Goal: Information Seeking & Learning: Learn about a topic

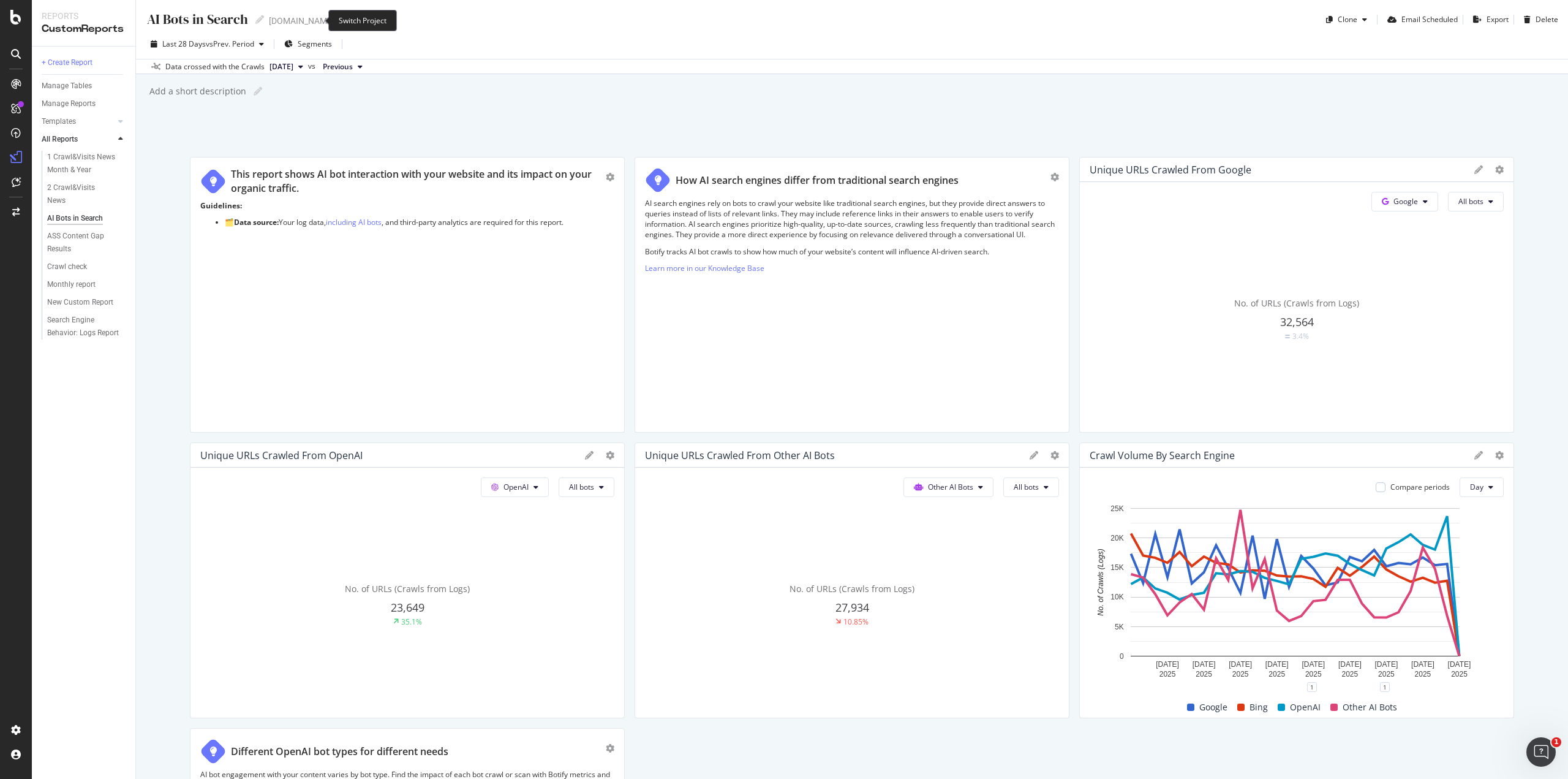
click at [339, 22] on icon "arrow-right-arrow-left" at bounding box center [343, 21] width 7 height 9
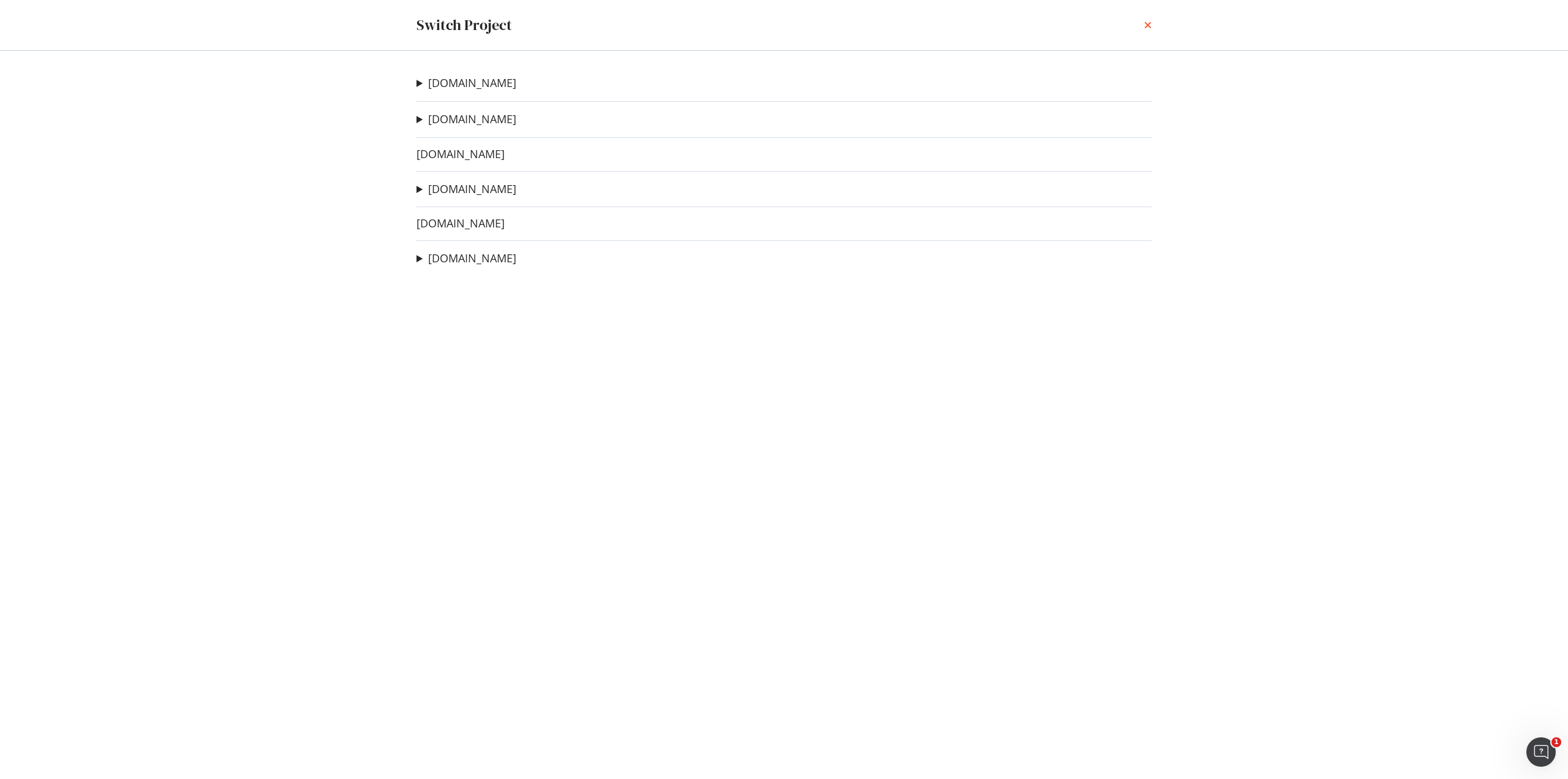
click at [1144, 25] on icon "times" at bounding box center [1147, 25] width 7 height 10
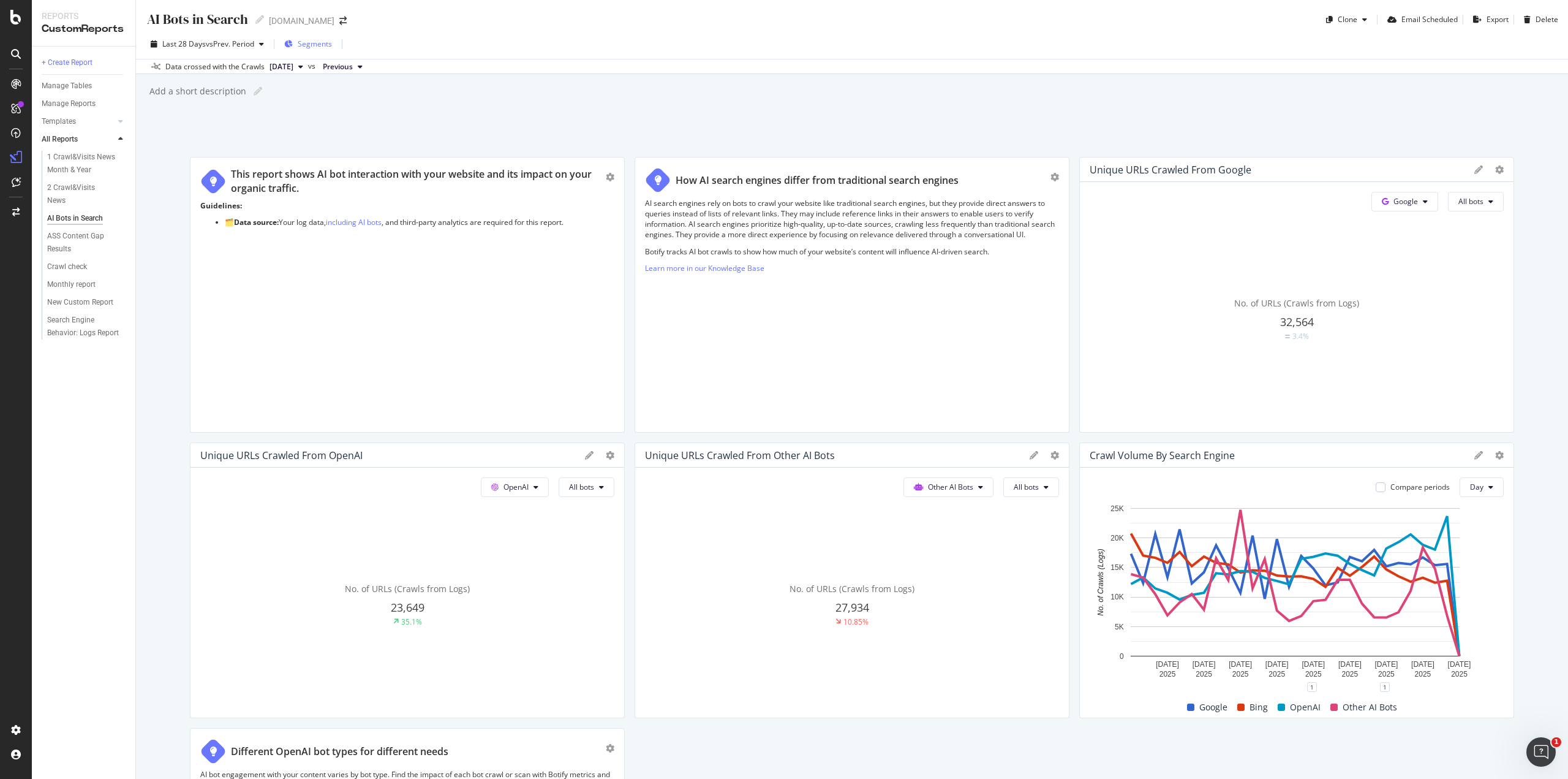
click at [329, 42] on span "Segments" at bounding box center [314, 44] width 35 height 11
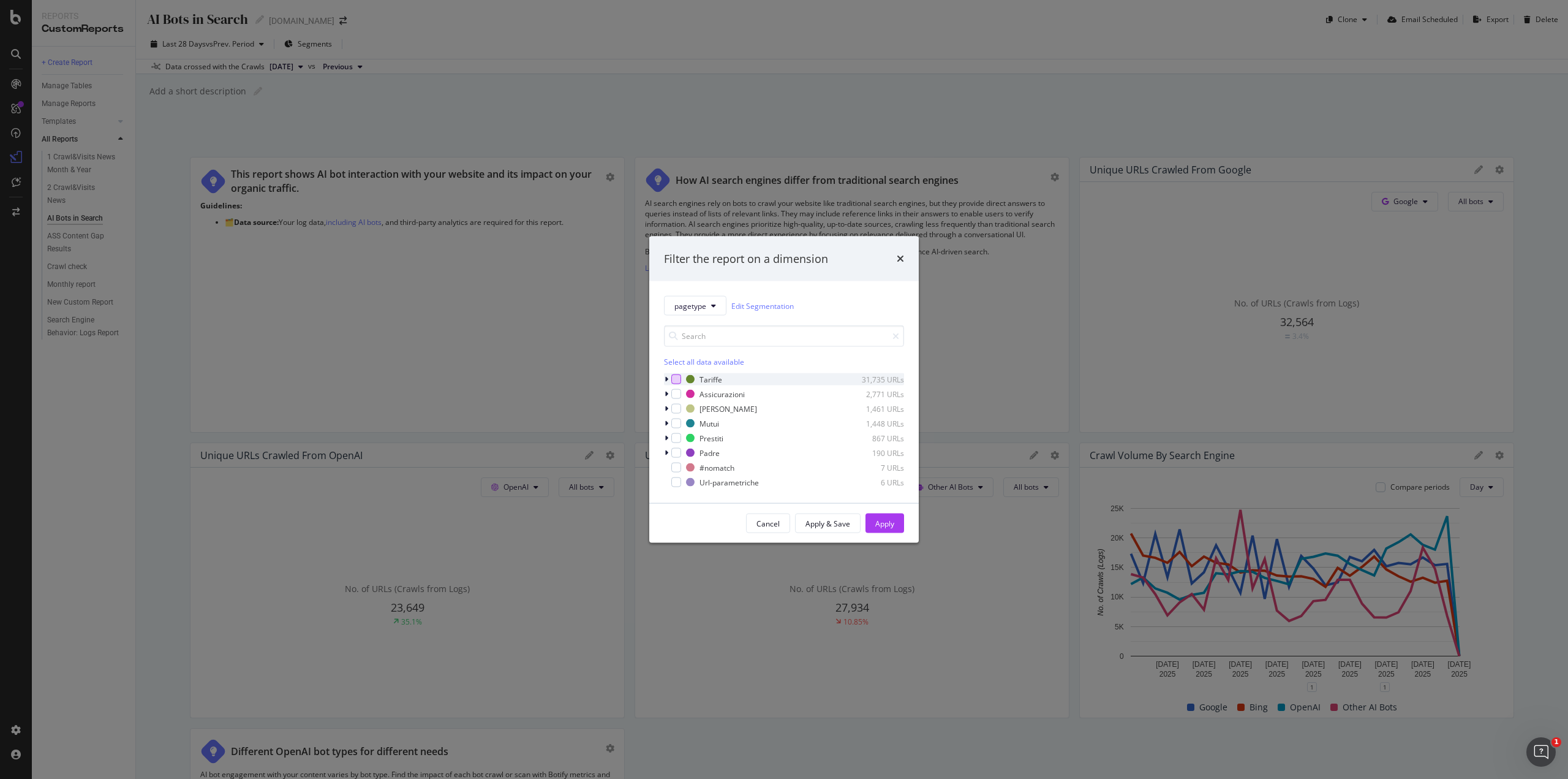
click at [673, 381] on div "modal" at bounding box center [676, 379] width 10 height 10
click at [879, 524] on div "Apply" at bounding box center [885, 523] width 19 height 11
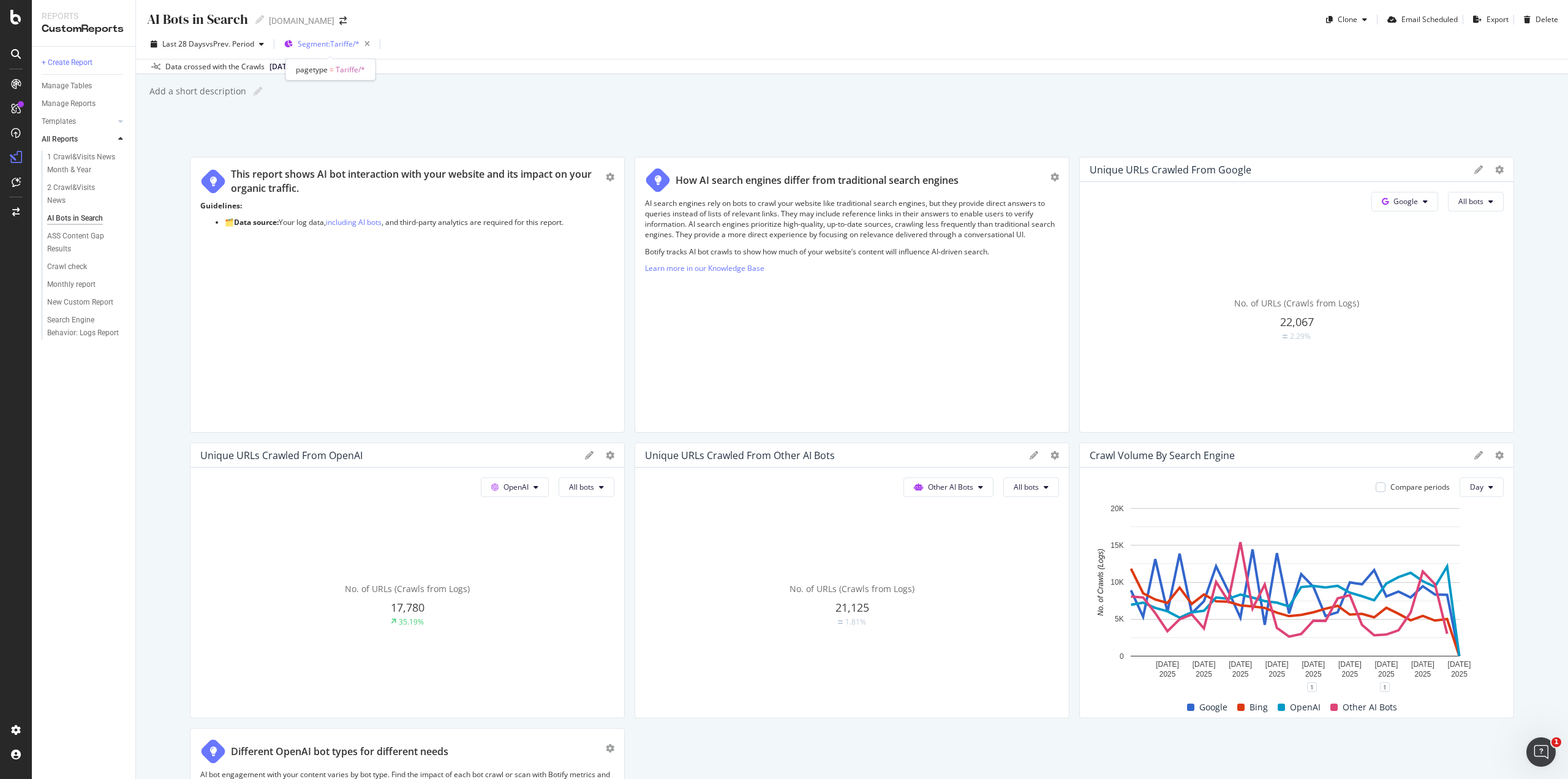
click at [346, 45] on span "Segment: Tariffe/*" at bounding box center [328, 44] width 61 height 11
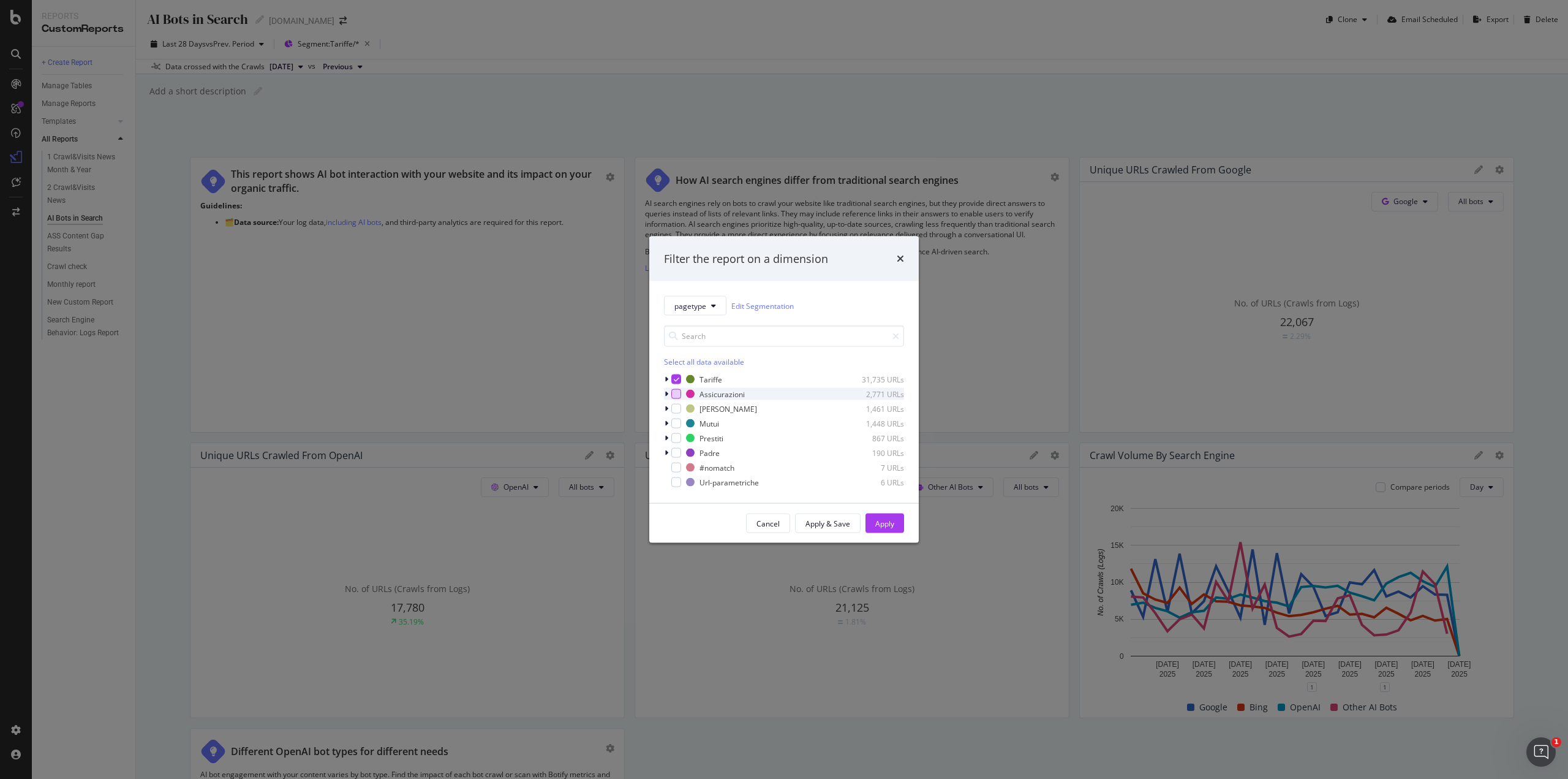
click at [676, 393] on div "modal" at bounding box center [676, 394] width 10 height 10
click at [677, 374] on div "modal" at bounding box center [676, 379] width 10 height 10
drag, startPoint x: 898, startPoint y: 520, endPoint x: 964, endPoint y: 467, distance: 84.6
click at [898, 521] on button "Apply" at bounding box center [885, 523] width 38 height 20
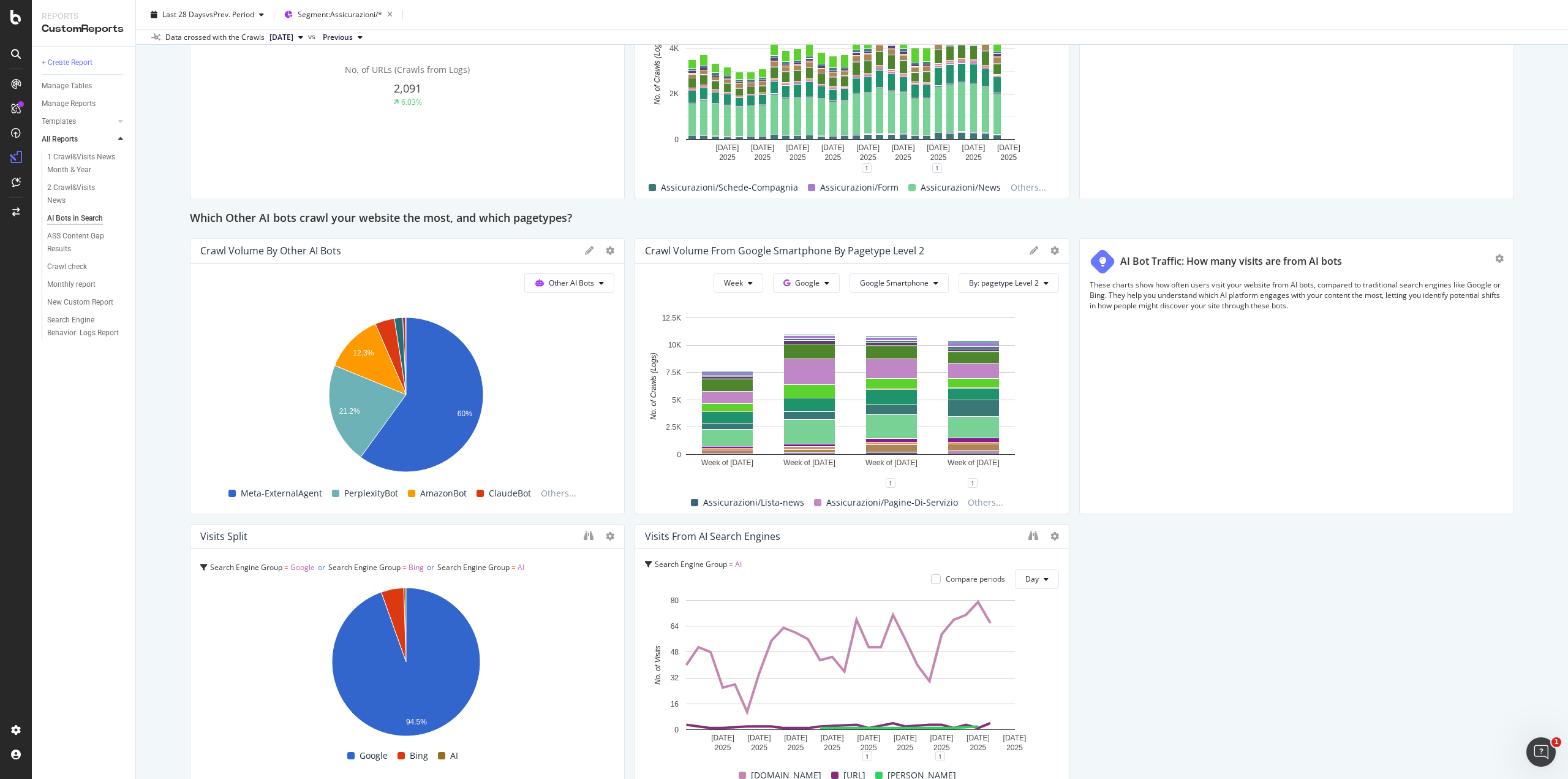
scroll to position [1474, 0]
